Goal: Task Accomplishment & Management: Complete application form

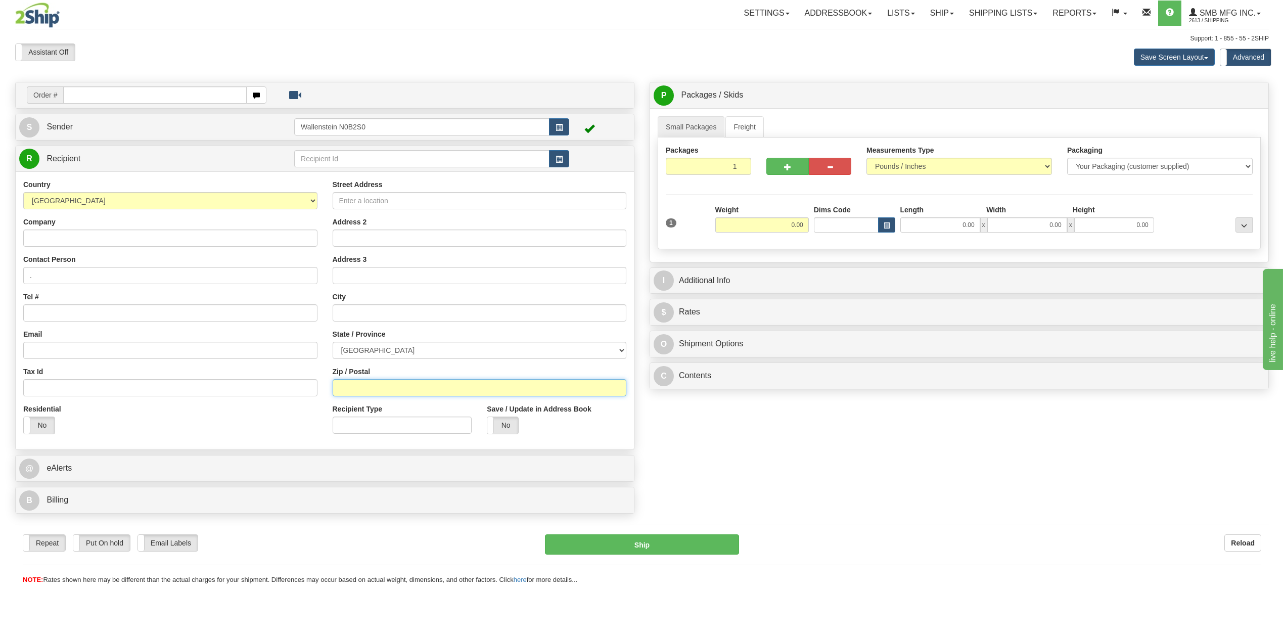
click at [446, 391] on input "Zip / Postal" at bounding box center [480, 387] width 294 height 17
paste input "R5G 1W9"
type input "R5G 1W9"
click at [455, 350] on select "[GEOGRAPHIC_DATA] [GEOGRAPHIC_DATA] [GEOGRAPHIC_DATA] [GEOGRAPHIC_DATA] [GEOGRA…" at bounding box center [480, 350] width 294 height 17
select select "ON"
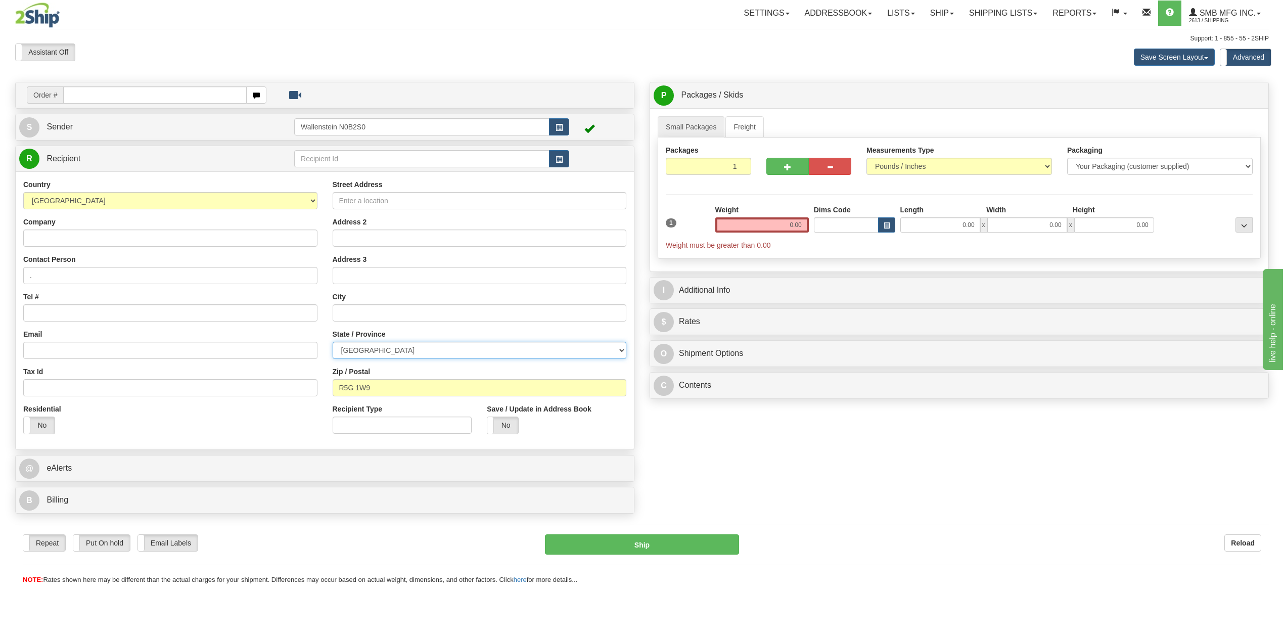
click at [333, 343] on select "[GEOGRAPHIC_DATA] [GEOGRAPHIC_DATA] [GEOGRAPHIC_DATA] [GEOGRAPHIC_DATA] [GEOGRA…" at bounding box center [480, 350] width 294 height 17
click at [385, 202] on input "Street Address" at bounding box center [480, 200] width 294 height 17
paste input "[STREET_ADDRESS]"
type input "[STREET_ADDRESS]"
click at [400, 345] on select "[GEOGRAPHIC_DATA] [GEOGRAPHIC_DATA] [GEOGRAPHIC_DATA] [GEOGRAPHIC_DATA] [GEOGRA…" at bounding box center [480, 350] width 294 height 17
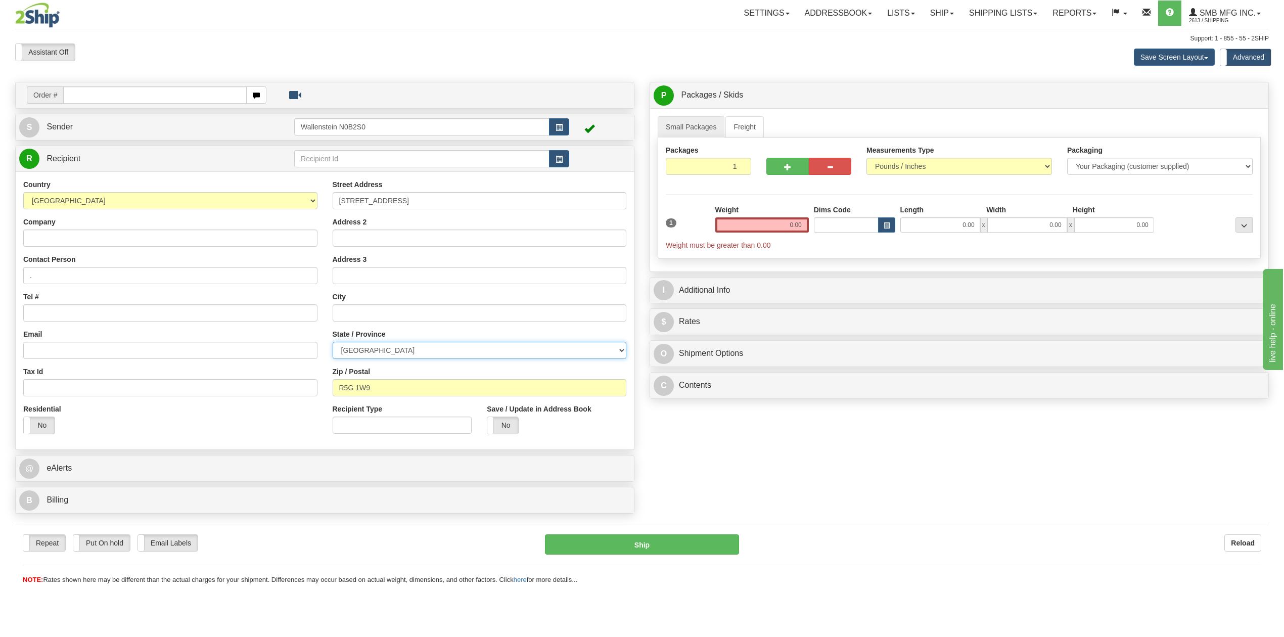
select select "MB"
click at [333, 343] on select "[GEOGRAPHIC_DATA] [GEOGRAPHIC_DATA] [GEOGRAPHIC_DATA] [GEOGRAPHIC_DATA] [GEOGRA…" at bounding box center [480, 350] width 294 height 17
click at [469, 158] on input "text" at bounding box center [421, 158] width 255 height 17
click at [553, 166] on button "button" at bounding box center [559, 158] width 20 height 17
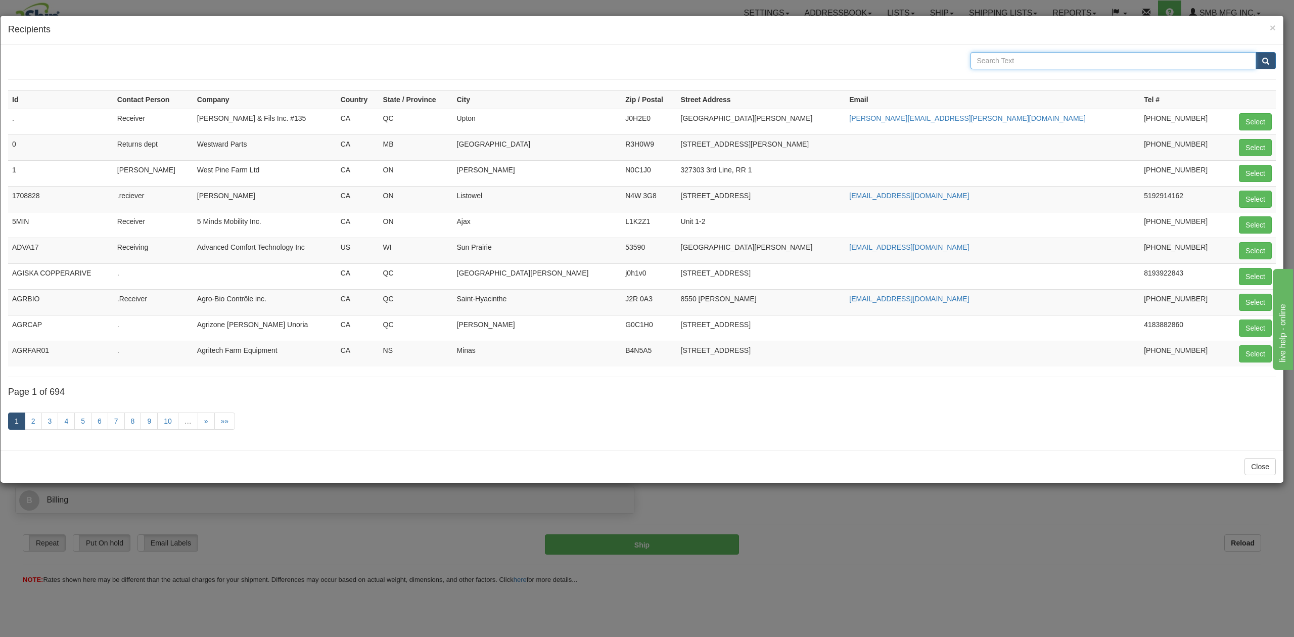
click at [1146, 67] on input "text" at bounding box center [1113, 60] width 286 height 17
type input "bucj"
click at [1255, 52] on button "submit" at bounding box center [1265, 60] width 20 height 17
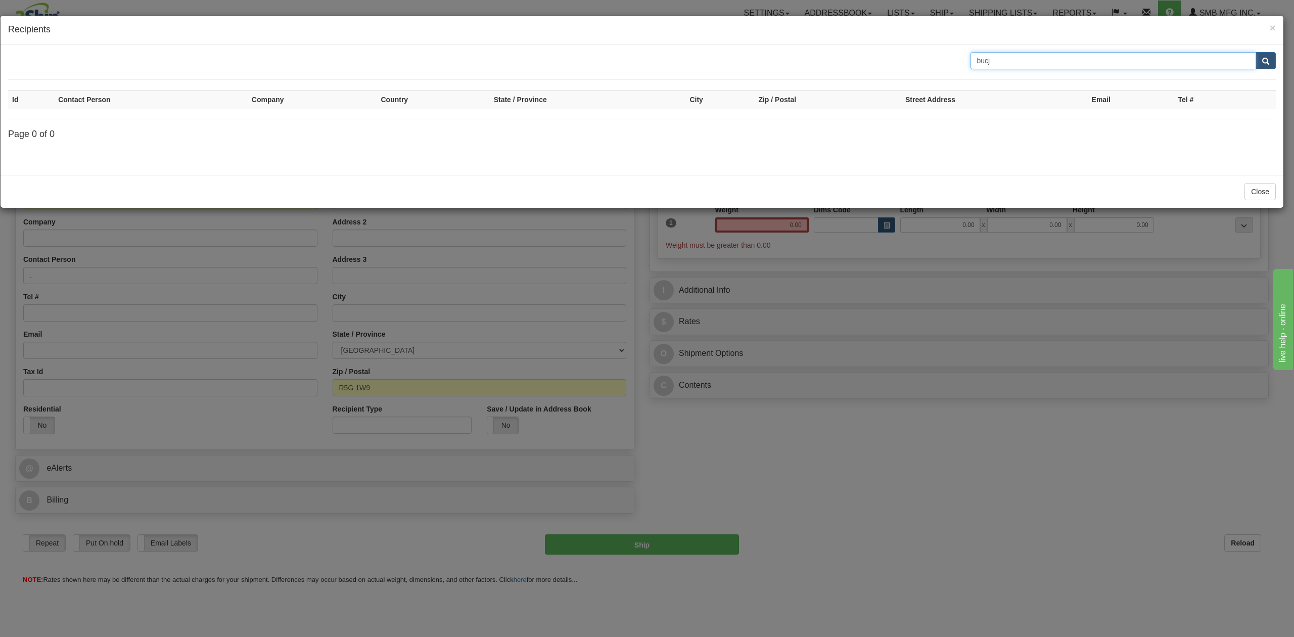
click at [1017, 60] on input "bucj" at bounding box center [1113, 60] width 286 height 17
type input "buck"
click at [1255, 52] on button "submit" at bounding box center [1265, 60] width 20 height 17
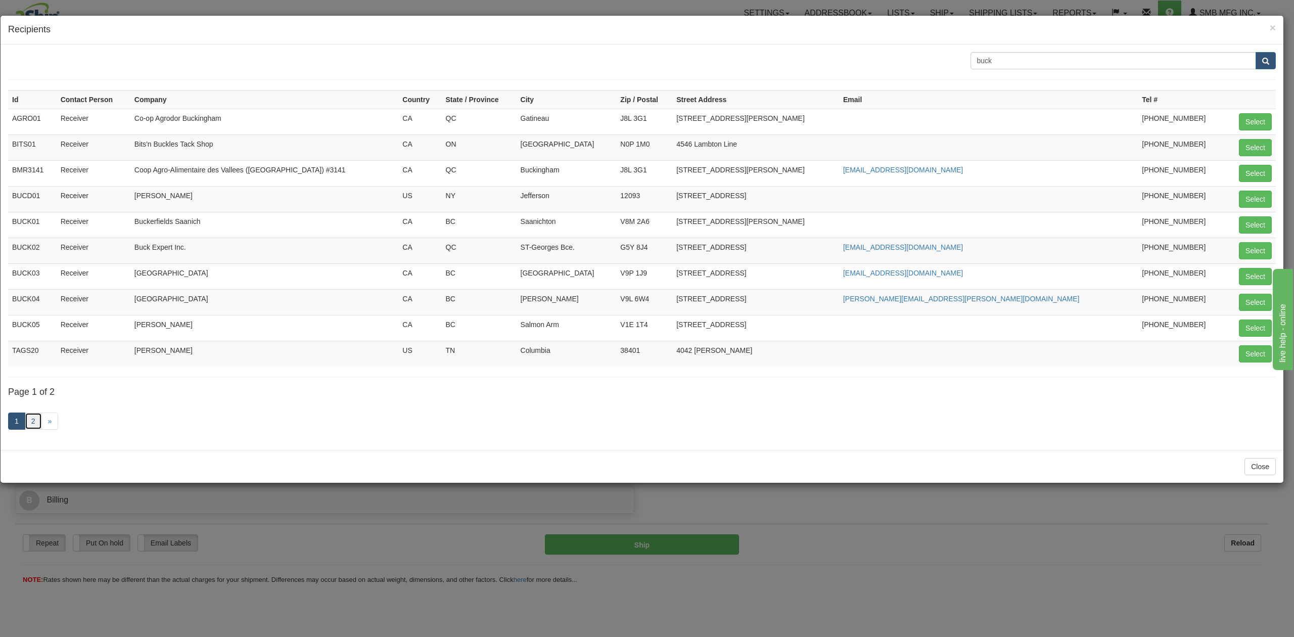
click at [31, 424] on link "2" at bounding box center [33, 420] width 17 height 17
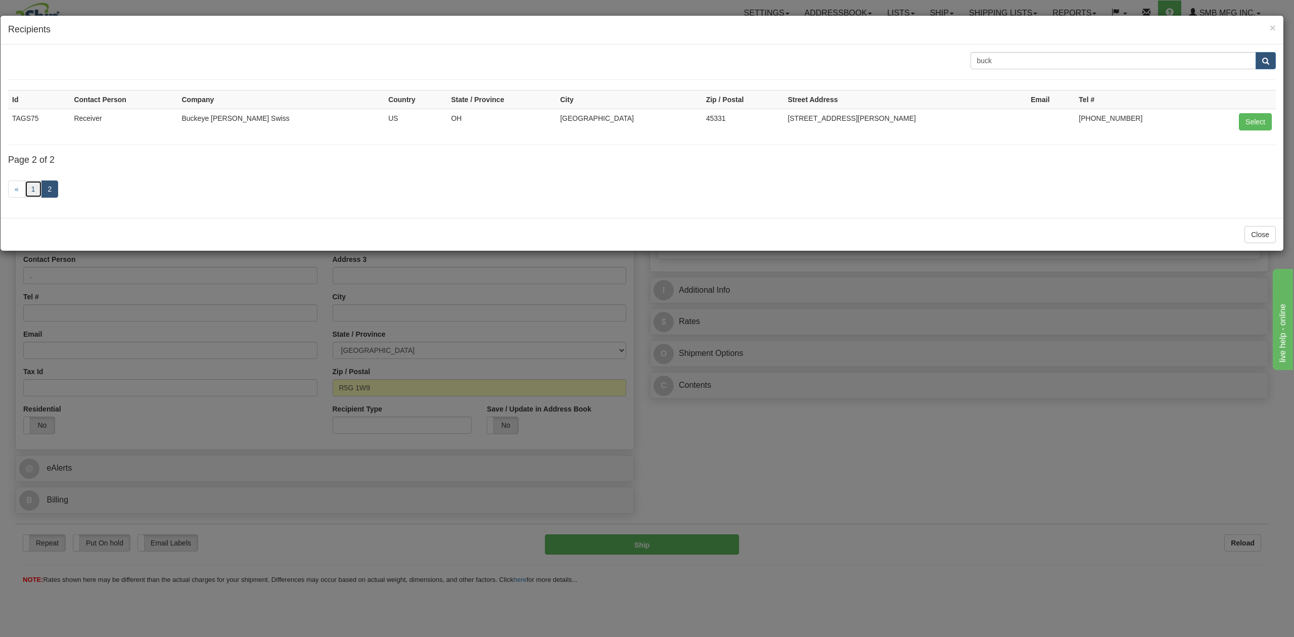
click at [29, 197] on link "1" at bounding box center [33, 188] width 17 height 17
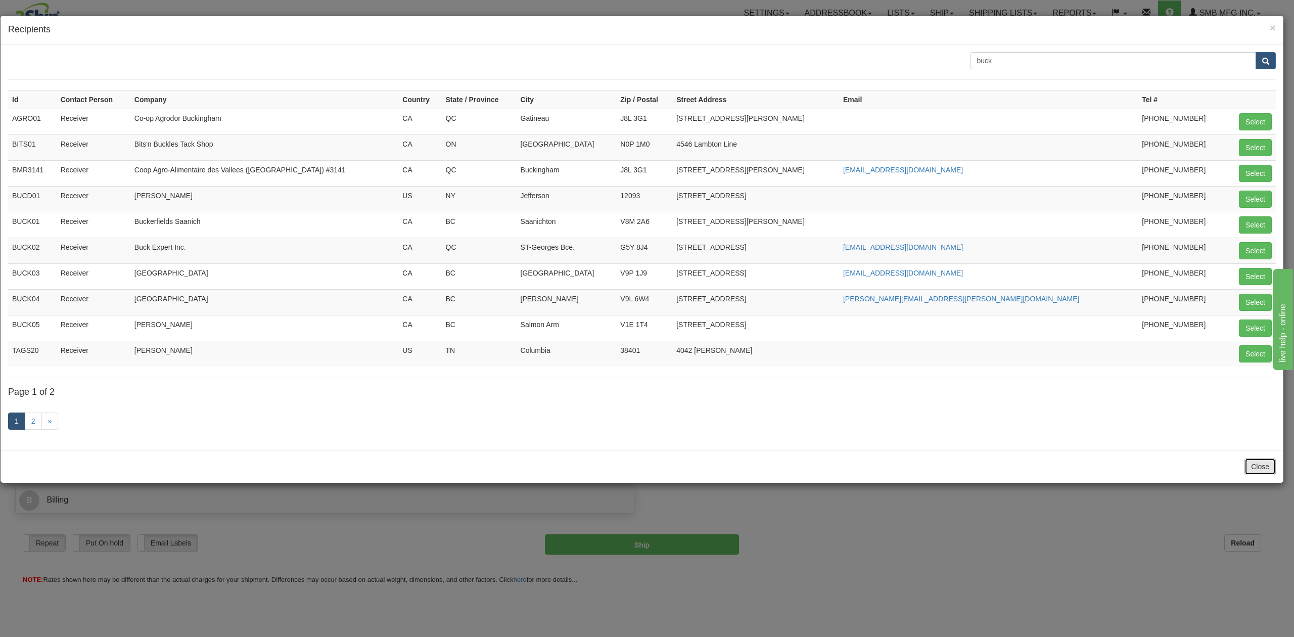
click at [1266, 471] on button "Close" at bounding box center [1259, 466] width 31 height 17
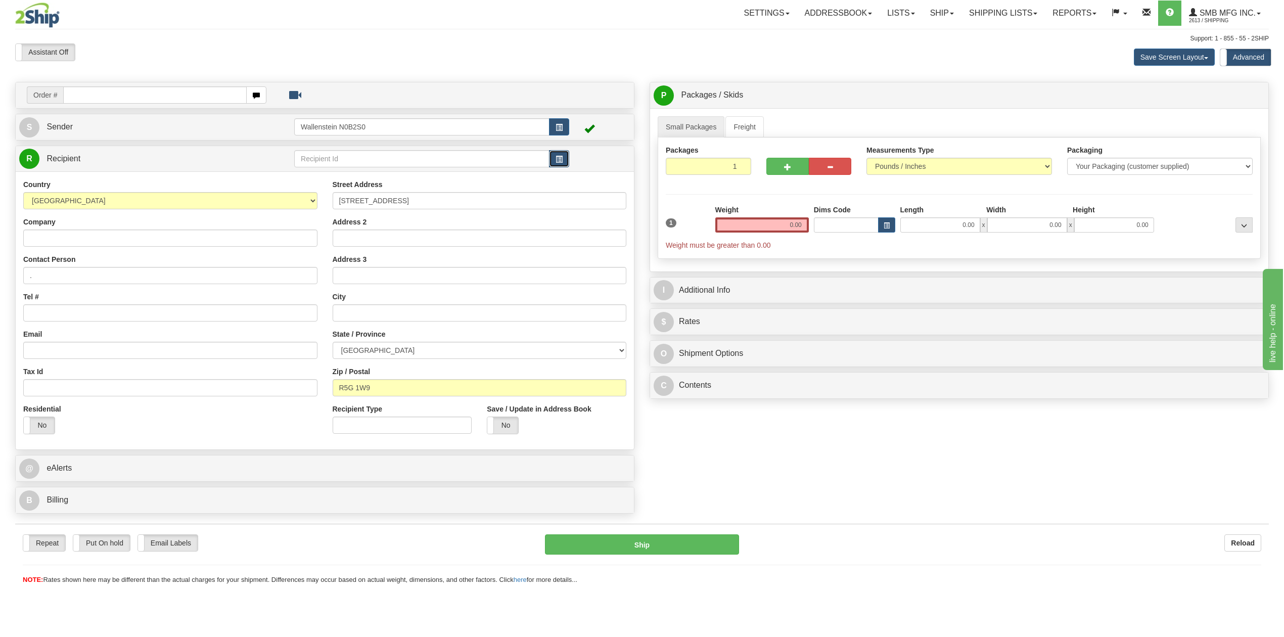
click at [564, 159] on button "button" at bounding box center [559, 158] width 20 height 17
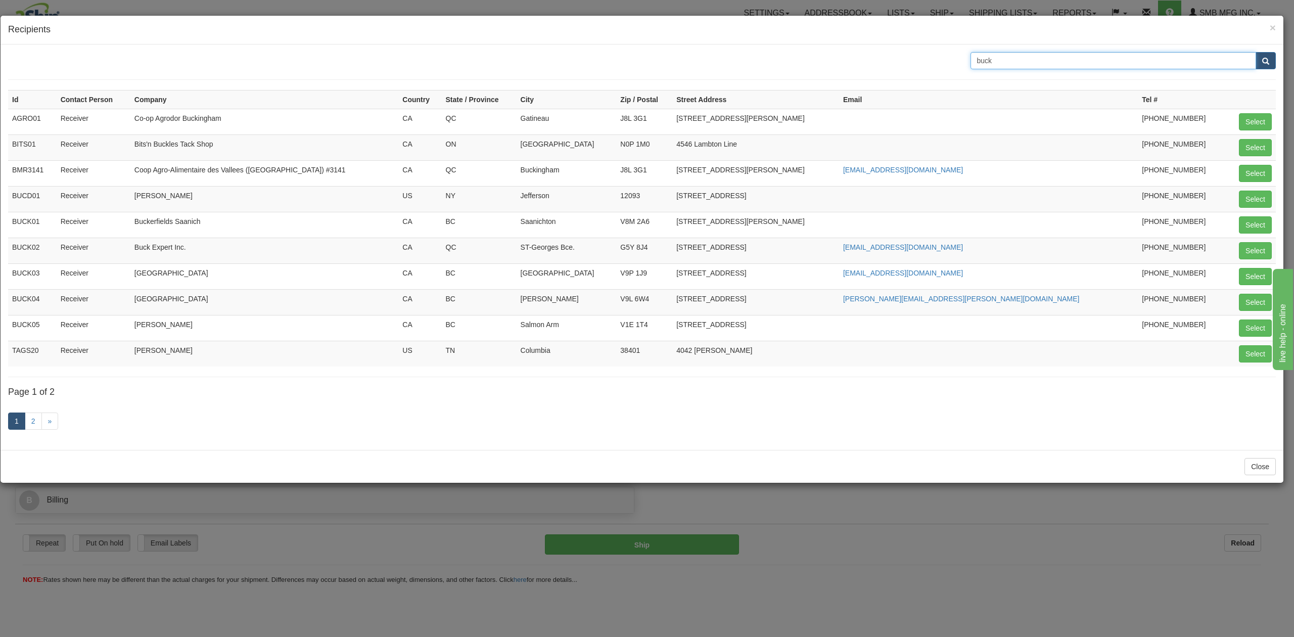
click at [1075, 60] on input "buck" at bounding box center [1113, 60] width 286 height 17
type input "buckingham"
click at [1255, 52] on button "submit" at bounding box center [1265, 60] width 20 height 17
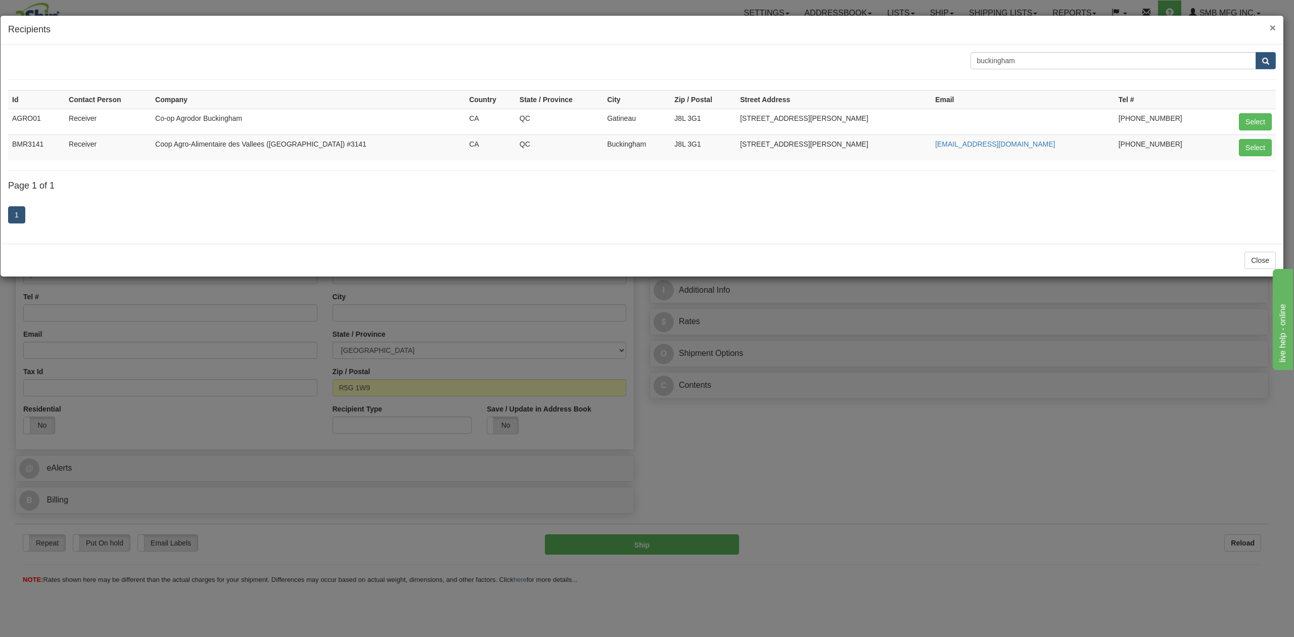
click at [1273, 28] on span "×" at bounding box center [1272, 28] width 6 height 12
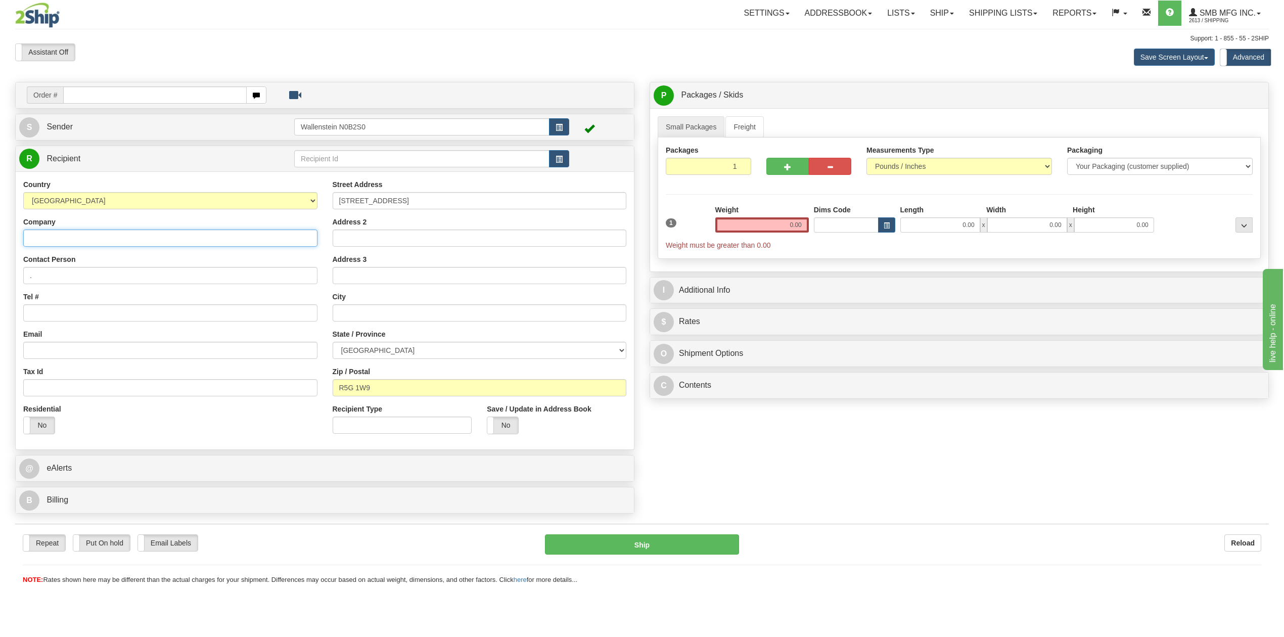
click at [89, 245] on input "Company" at bounding box center [170, 237] width 294 height 17
paste input "[PERSON_NAME] Inc."
type input "[PERSON_NAME] Inc."
click at [75, 277] on input "." at bounding box center [170, 275] width 294 height 17
click at [61, 352] on input "Email" at bounding box center [170, 350] width 294 height 17
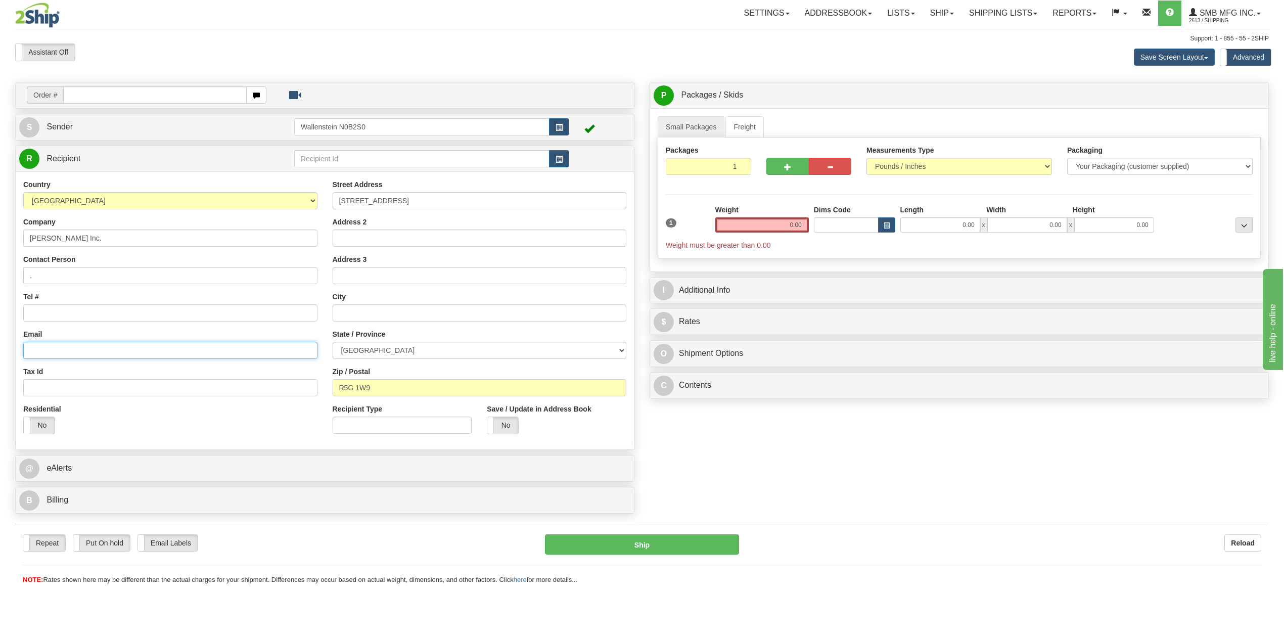
paste input "[EMAIL_ADDRESS][DOMAIN_NAME]"
type input "[EMAIL_ADDRESS][DOMAIN_NAME]"
click at [55, 312] on input "Tel #" at bounding box center [170, 312] width 294 height 17
paste input "[PHONE_NUMBER]"
type input "[PHONE_NUMBER]"
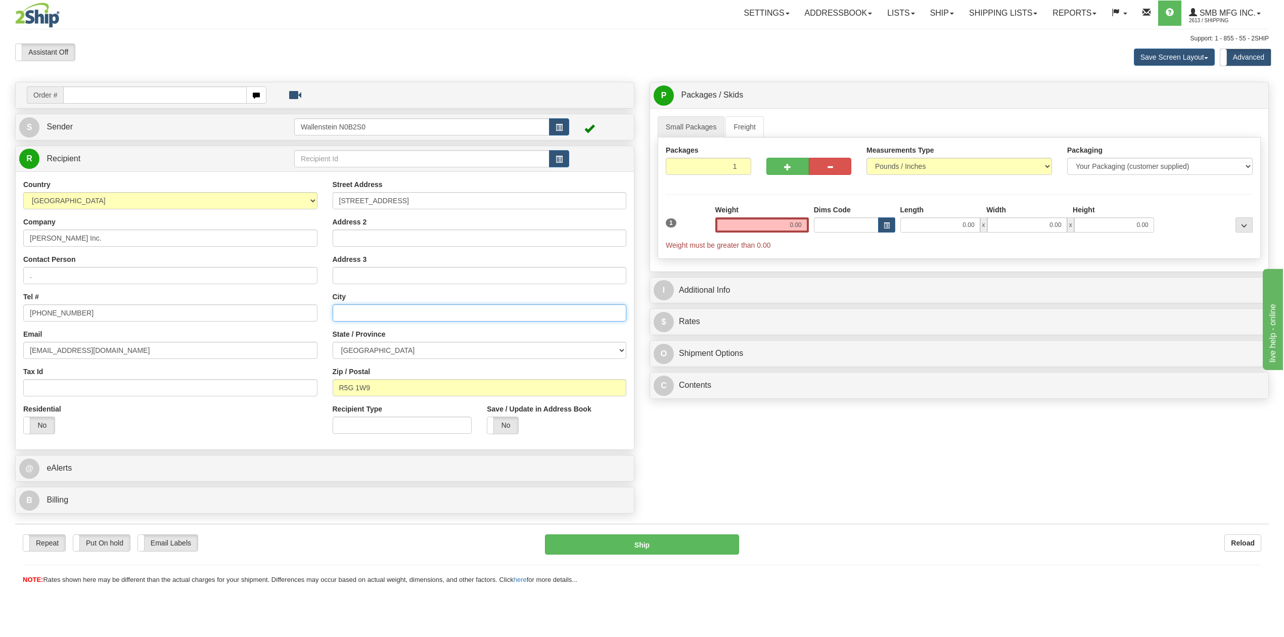
click at [371, 321] on input "text" at bounding box center [480, 312] width 294 height 17
type input "[PERSON_NAME]"
click at [512, 424] on label "No" at bounding box center [502, 425] width 31 height 17
click at [746, 130] on link "Freight" at bounding box center [744, 126] width 38 height 21
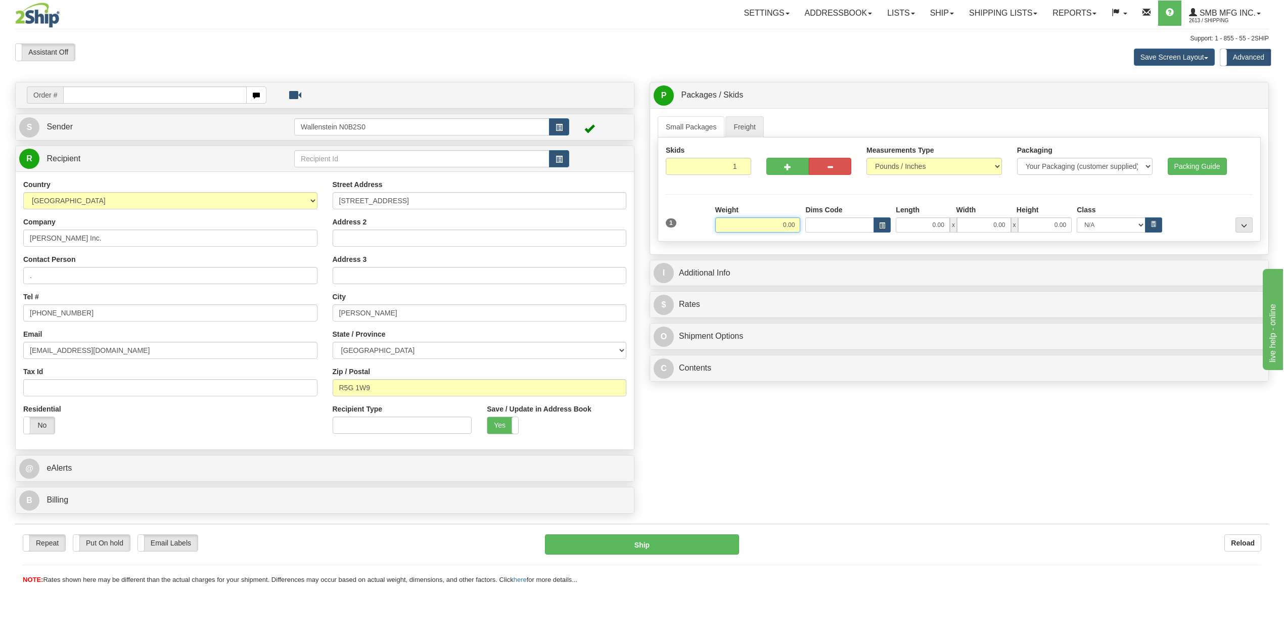
click at [753, 228] on input "0.00" at bounding box center [757, 224] width 85 height 15
type input "960.00"
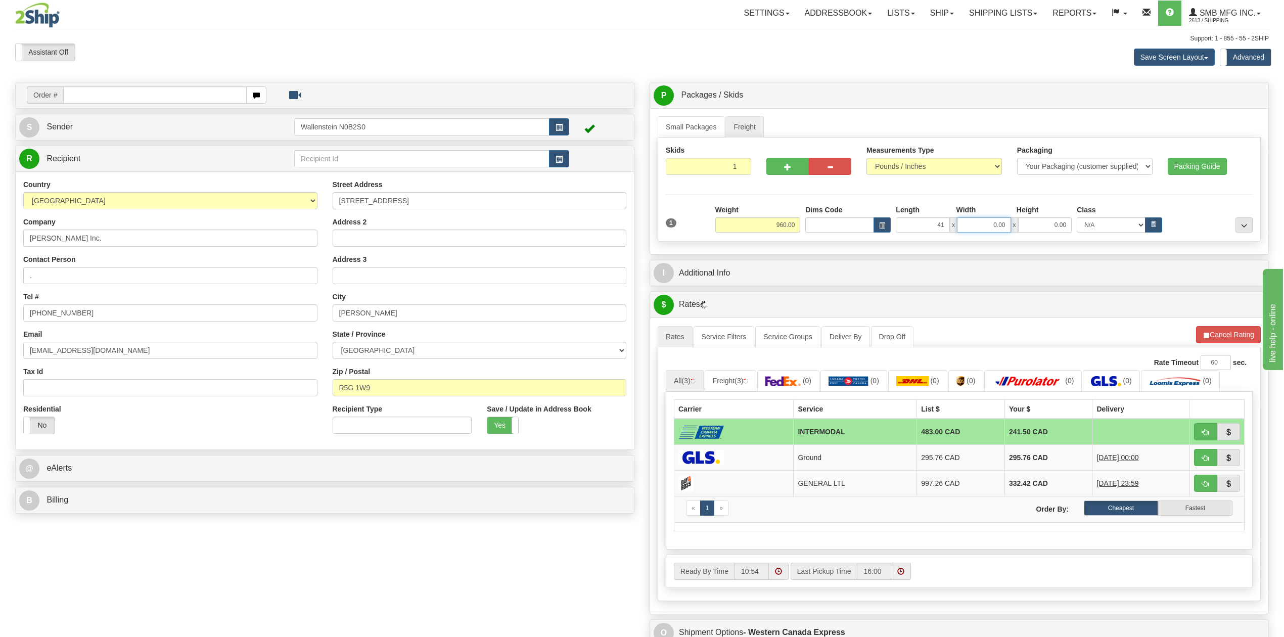
type input "41.00"
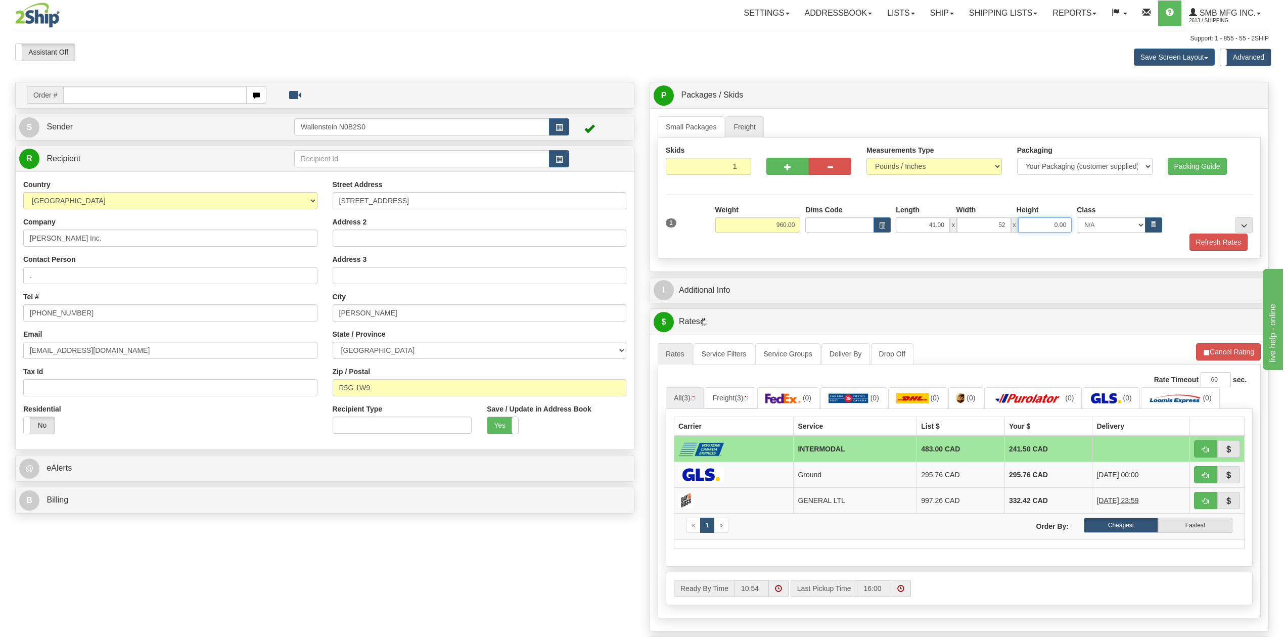
type input "52.00"
type input "84.00"
click at [907, 257] on div "Skids 1 1" at bounding box center [958, 197] width 603 height 121
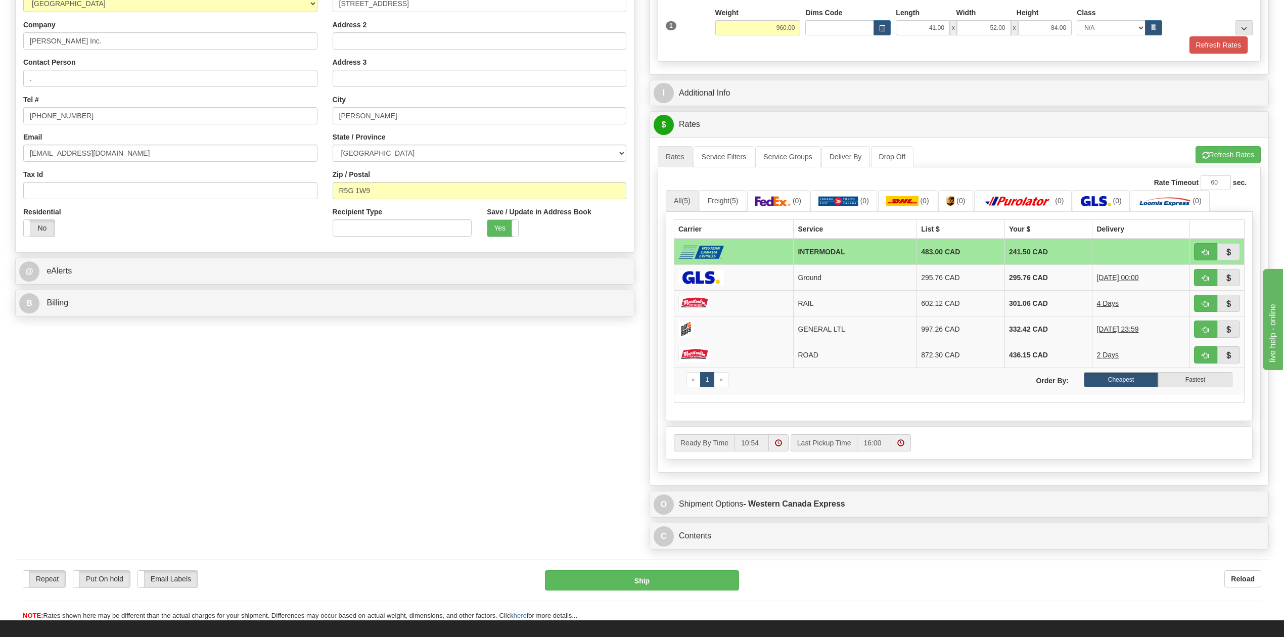
scroll to position [202, 0]
